Goal: Find specific page/section: Find specific page/section

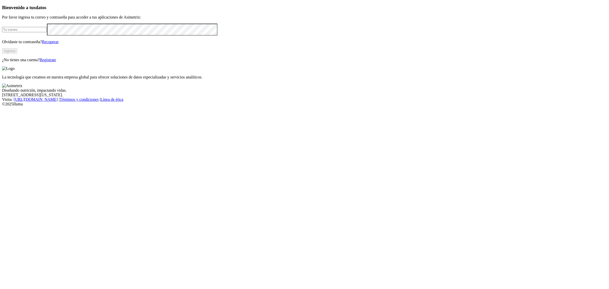
type input "[EMAIL_ADDRESS][PERSON_NAME][DOMAIN_NAME]"
click at [17, 54] on button "Ingresa" at bounding box center [9, 50] width 15 height 5
